Goal: Information Seeking & Learning: Learn about a topic

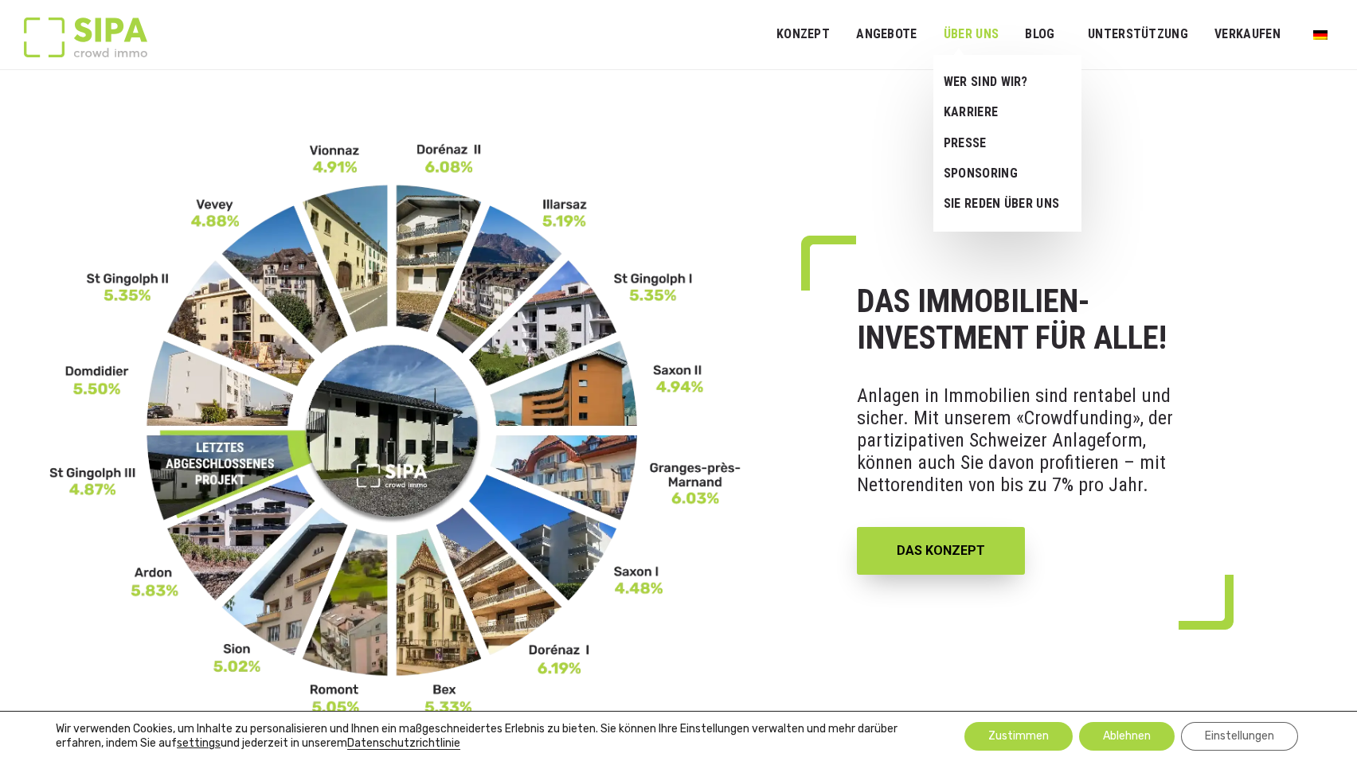
click at [975, 40] on link "ÜBER UNS" at bounding box center [971, 35] width 76 height 36
click at [974, 80] on link "Wer sind wir?" at bounding box center [1001, 82] width 137 height 30
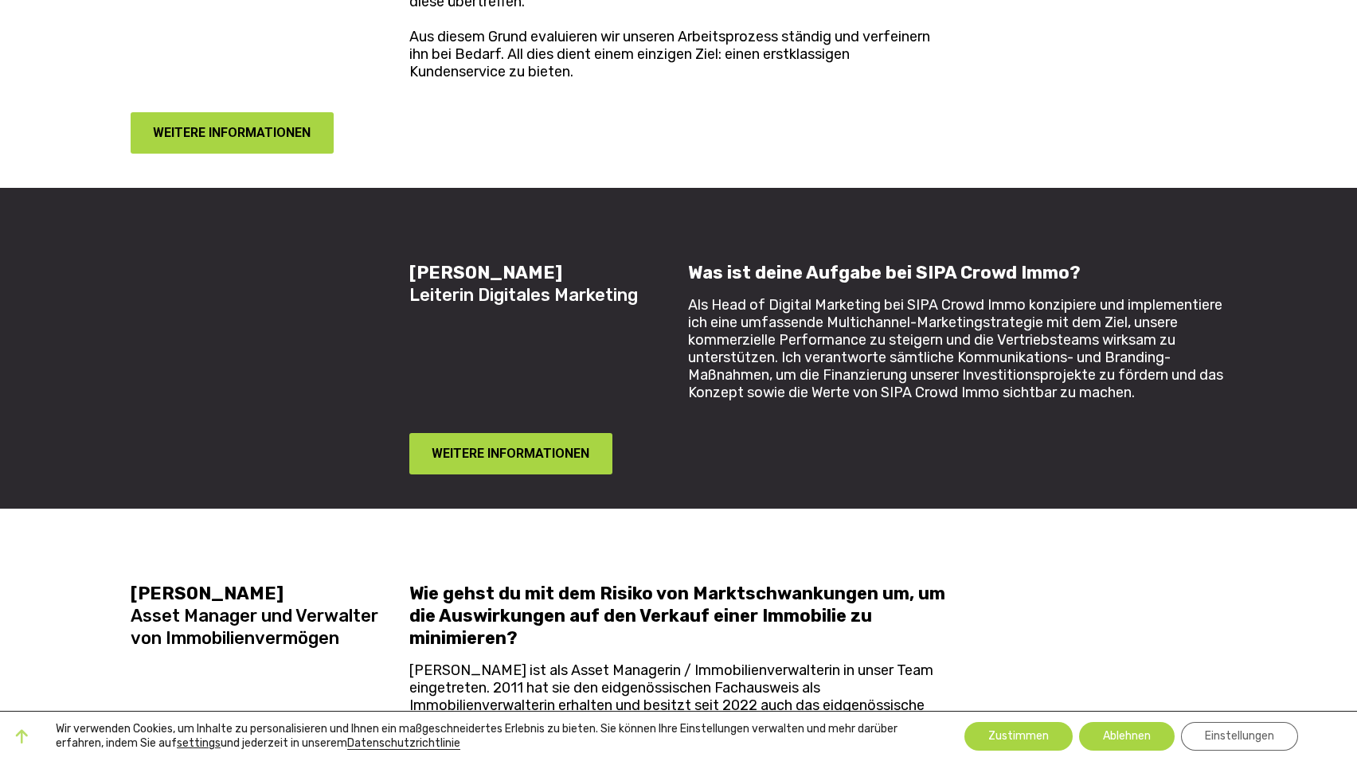
scroll to position [2628, 0]
